Goal: Information Seeking & Learning: Learn about a topic

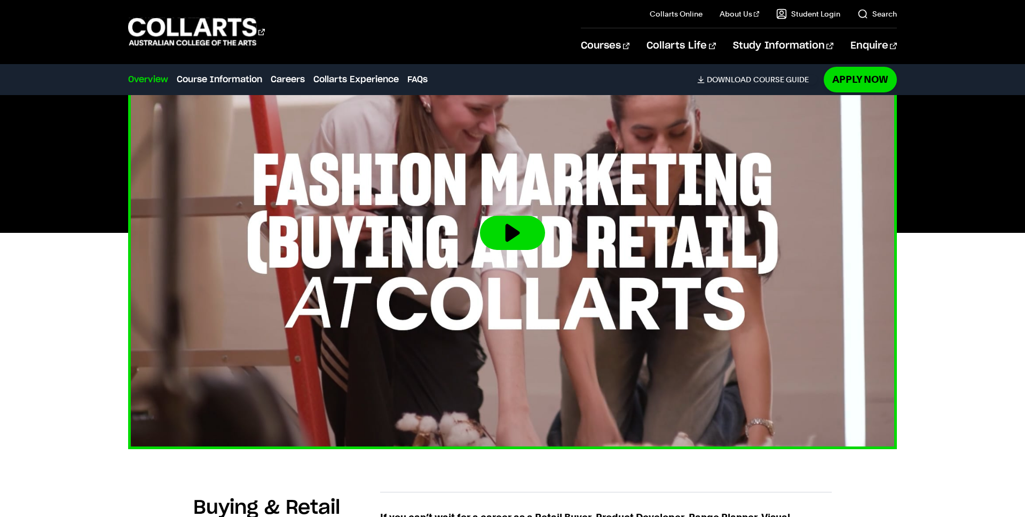
scroll to position [416, 0]
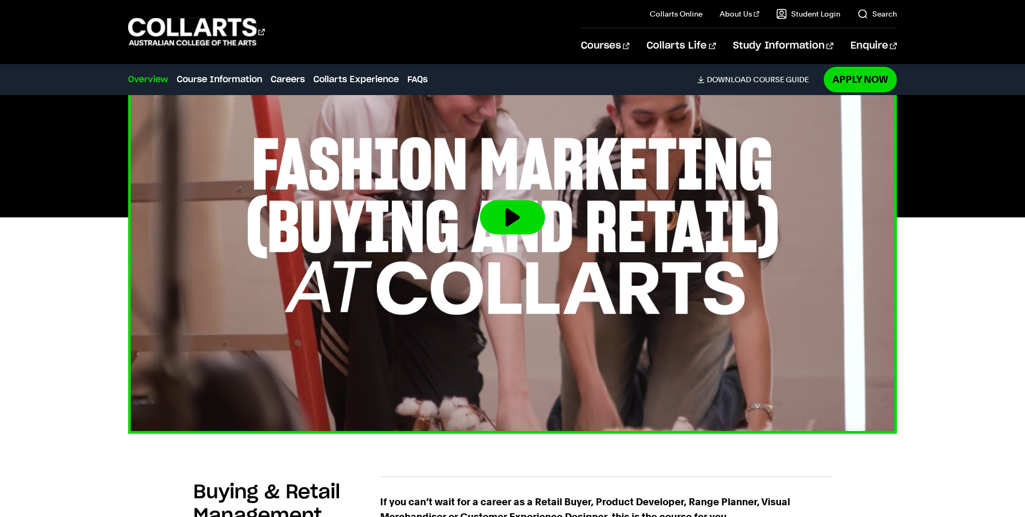
drag, startPoint x: 515, startPoint y: 231, endPoint x: 523, endPoint y: 231, distance: 8.6
click at [515, 231] on button at bounding box center [512, 217] width 65 height 34
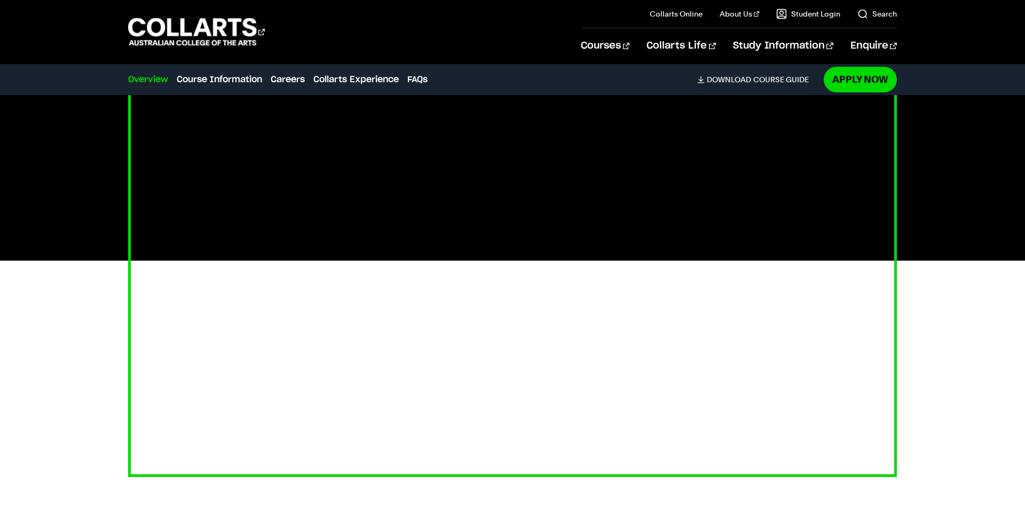
scroll to position [380, 0]
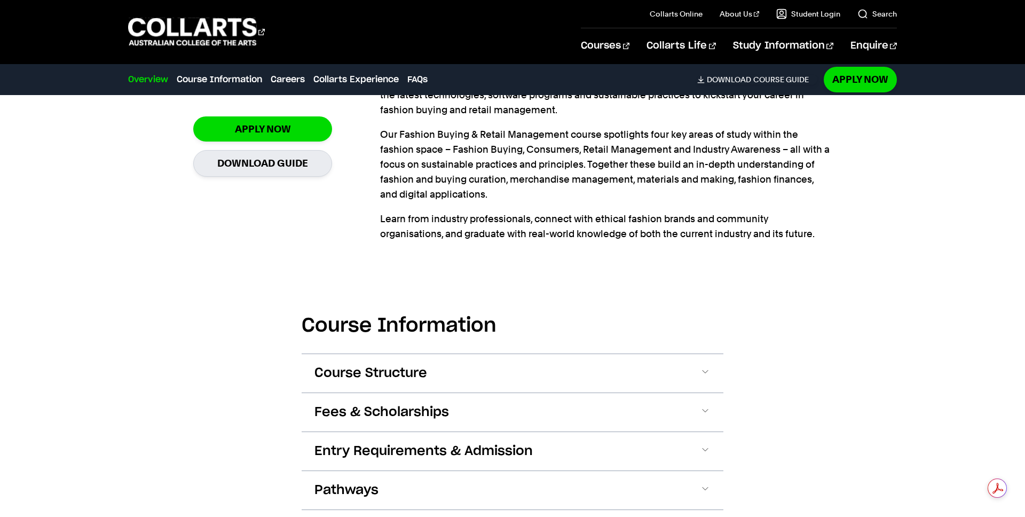
drag, startPoint x: 424, startPoint y: 384, endPoint x: 396, endPoint y: 383, distance: 27.8
click at [424, 382] on span "Course Structure" at bounding box center [371, 373] width 113 height 17
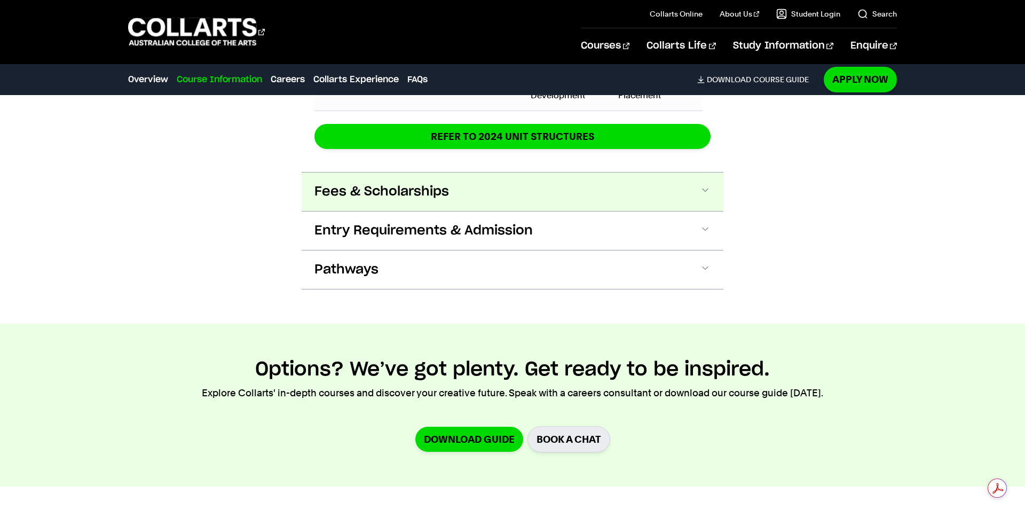
click at [464, 207] on button "Fees & Scholarships" at bounding box center [513, 192] width 422 height 38
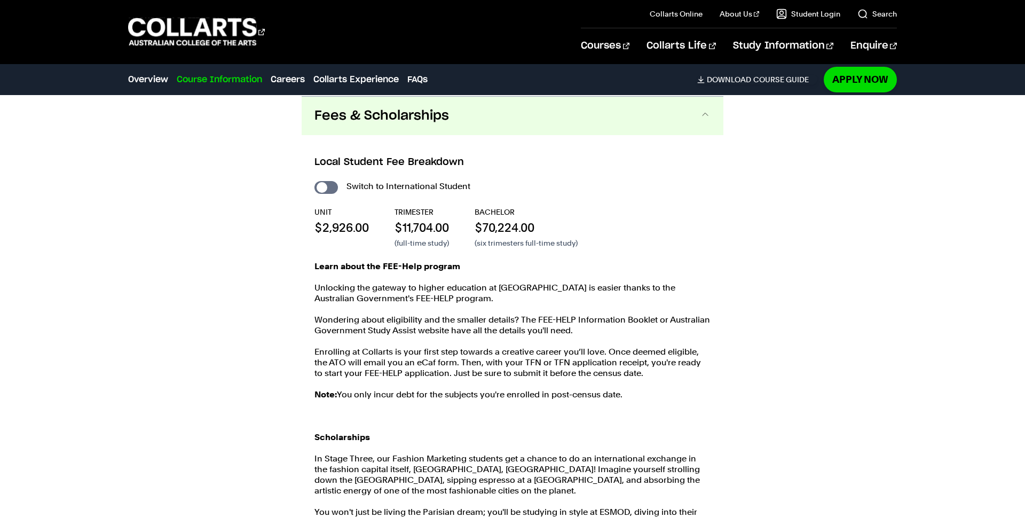
scroll to position [2090, 0]
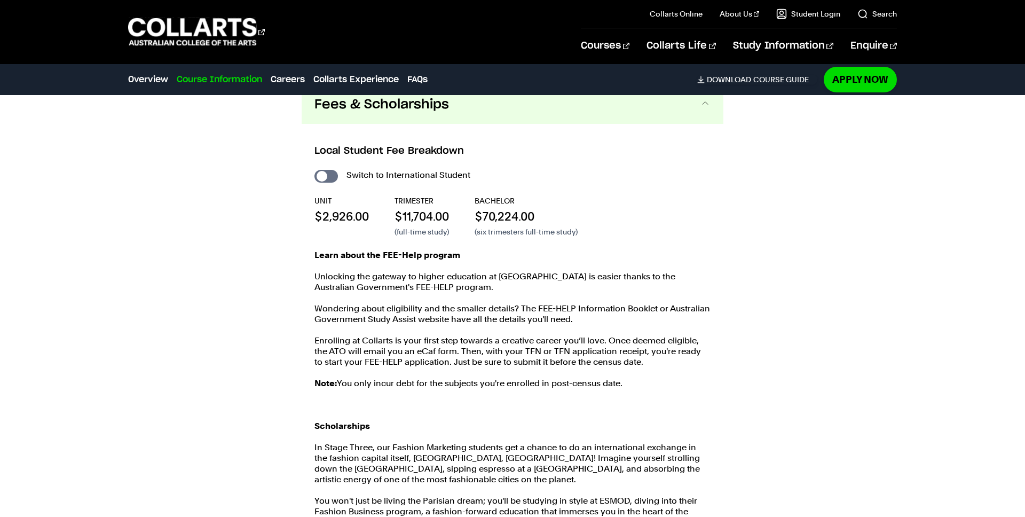
click at [479, 124] on button "Fees & Scholarships" at bounding box center [513, 104] width 422 height 38
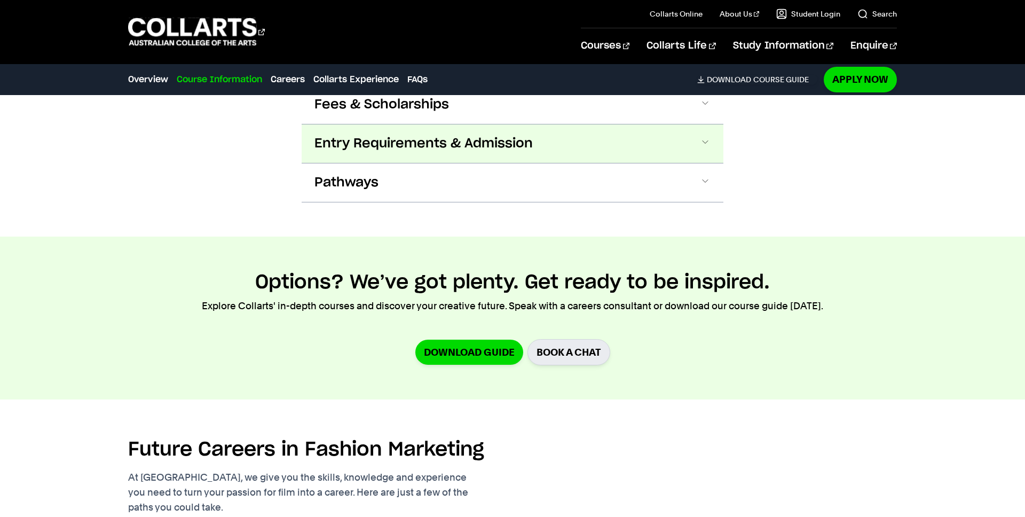
click at [480, 152] on span "Entry Requirements & Admission" at bounding box center [424, 143] width 218 height 17
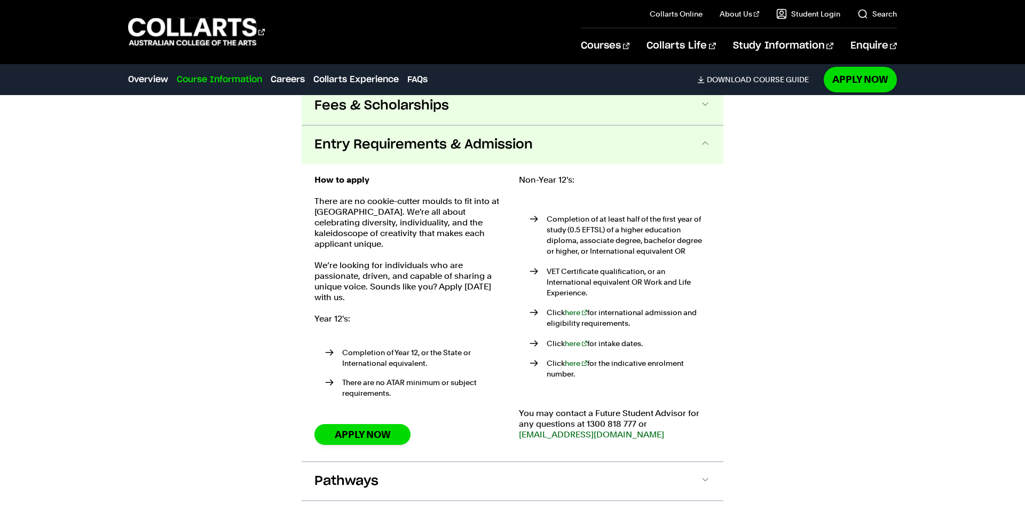
click at [459, 119] on button "Fees & Scholarships" at bounding box center [513, 106] width 422 height 38
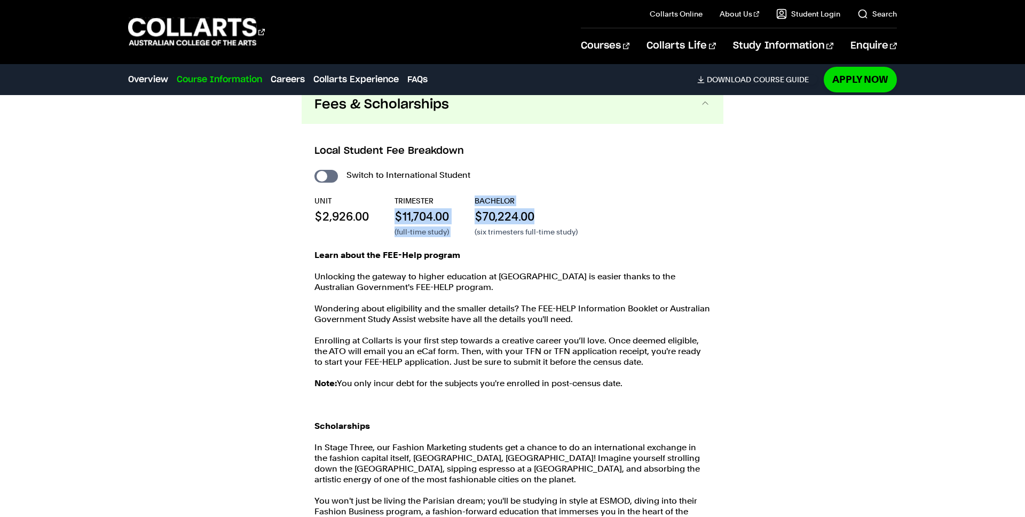
drag, startPoint x: 397, startPoint y: 229, endPoint x: 540, endPoint y: 229, distance: 143.1
click at [539, 229] on div "UNIT $2,926.00 TRIMESTER $11,704.00 (full-time study) BACHELOR $70,224.00 (six …" at bounding box center [513, 216] width 396 height 42
drag, startPoint x: 540, startPoint y: 229, endPoint x: 582, endPoint y: 252, distance: 47.8
click at [542, 224] on p "$70,224.00" at bounding box center [526, 216] width 103 height 16
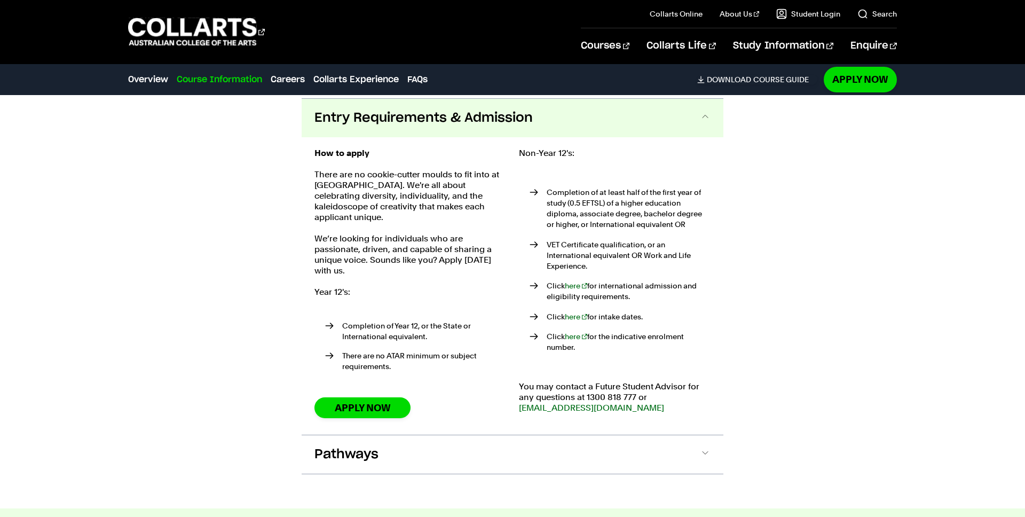
scroll to position [2616, 0]
drag, startPoint x: 580, startPoint y: 182, endPoint x: 609, endPoint y: 226, distance: 52.9
click at [609, 226] on ul "Completion of at least half of the first year of study (0.5 EFTSL) of a higher …" at bounding box center [615, 269] width 192 height 201
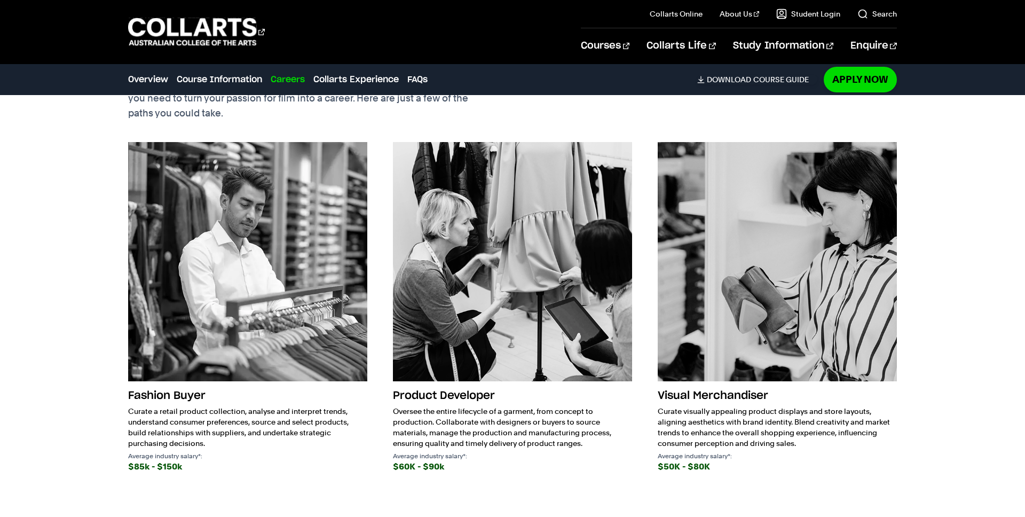
scroll to position [3274, 0]
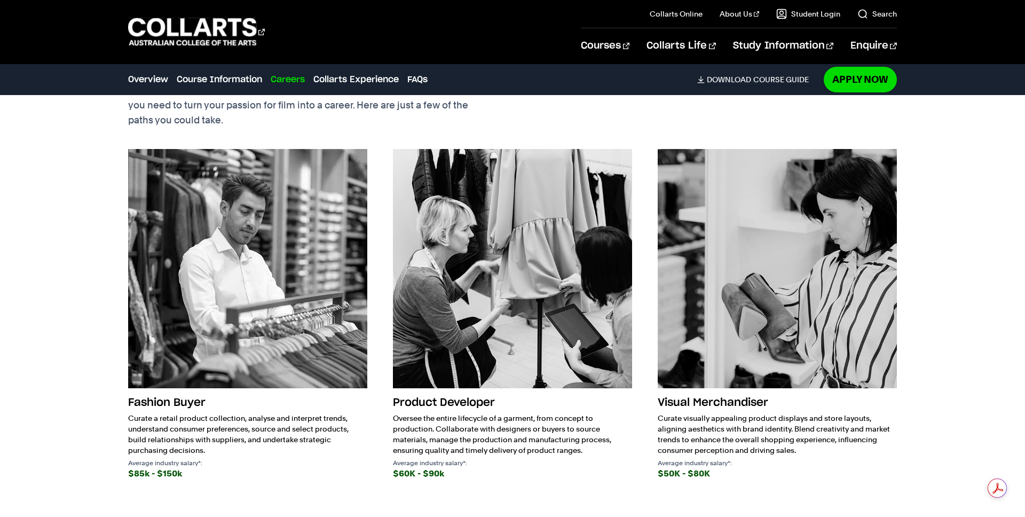
click at [260, 325] on img at bounding box center [247, 268] width 239 height 239
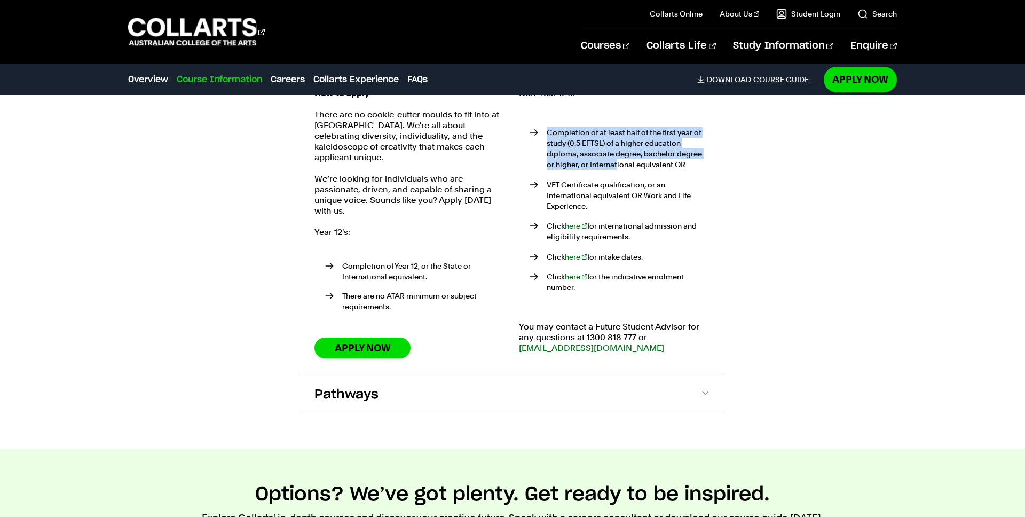
scroll to position [2494, 0]
